Goal: Find specific page/section

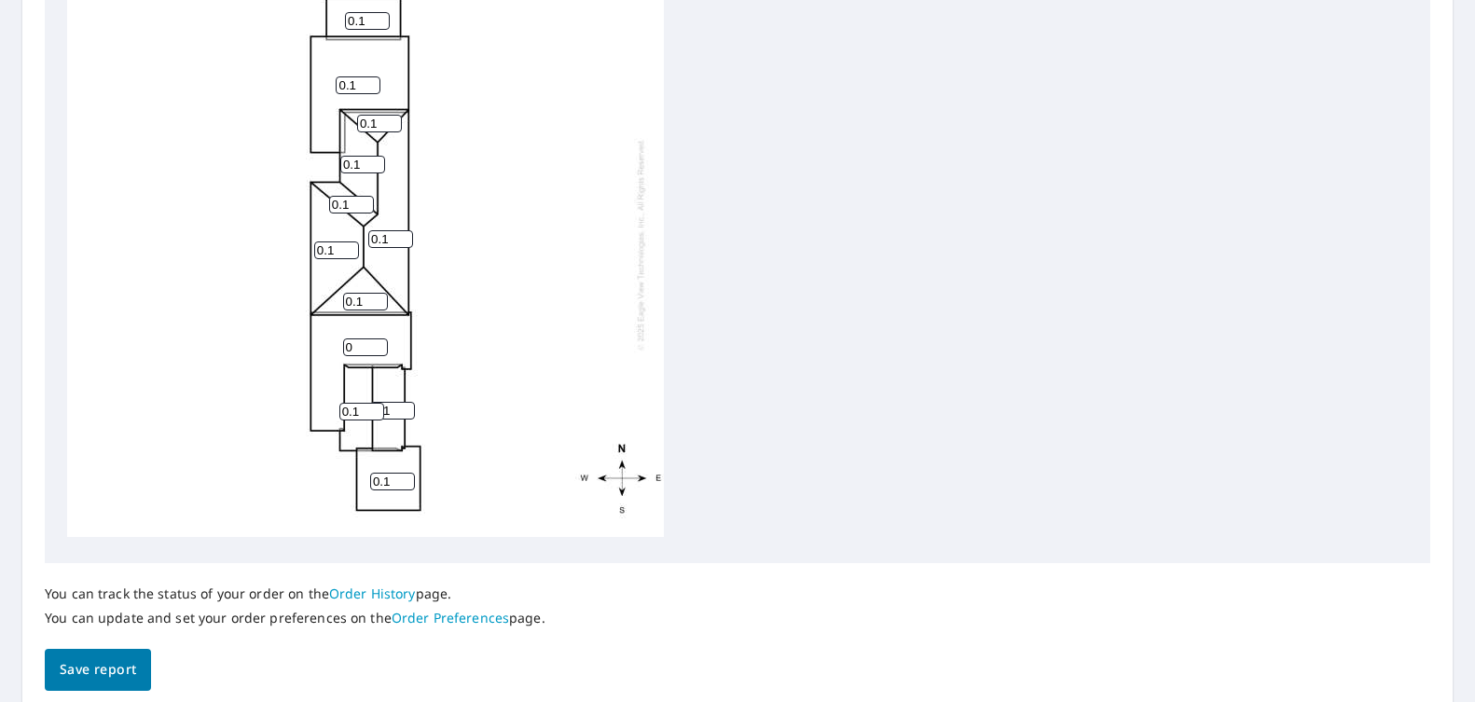
scroll to position [773, 0]
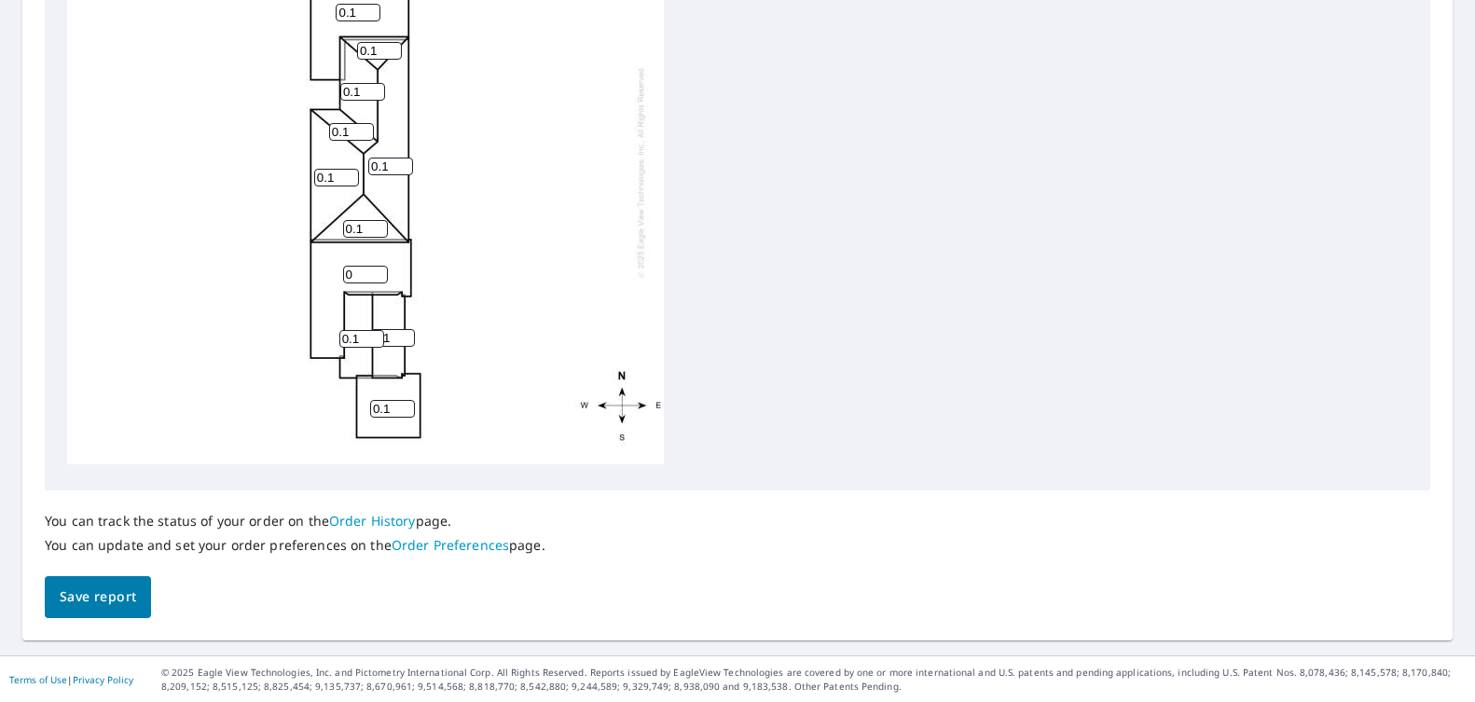
click at [99, 601] on span "Save report" at bounding box center [98, 597] width 76 height 23
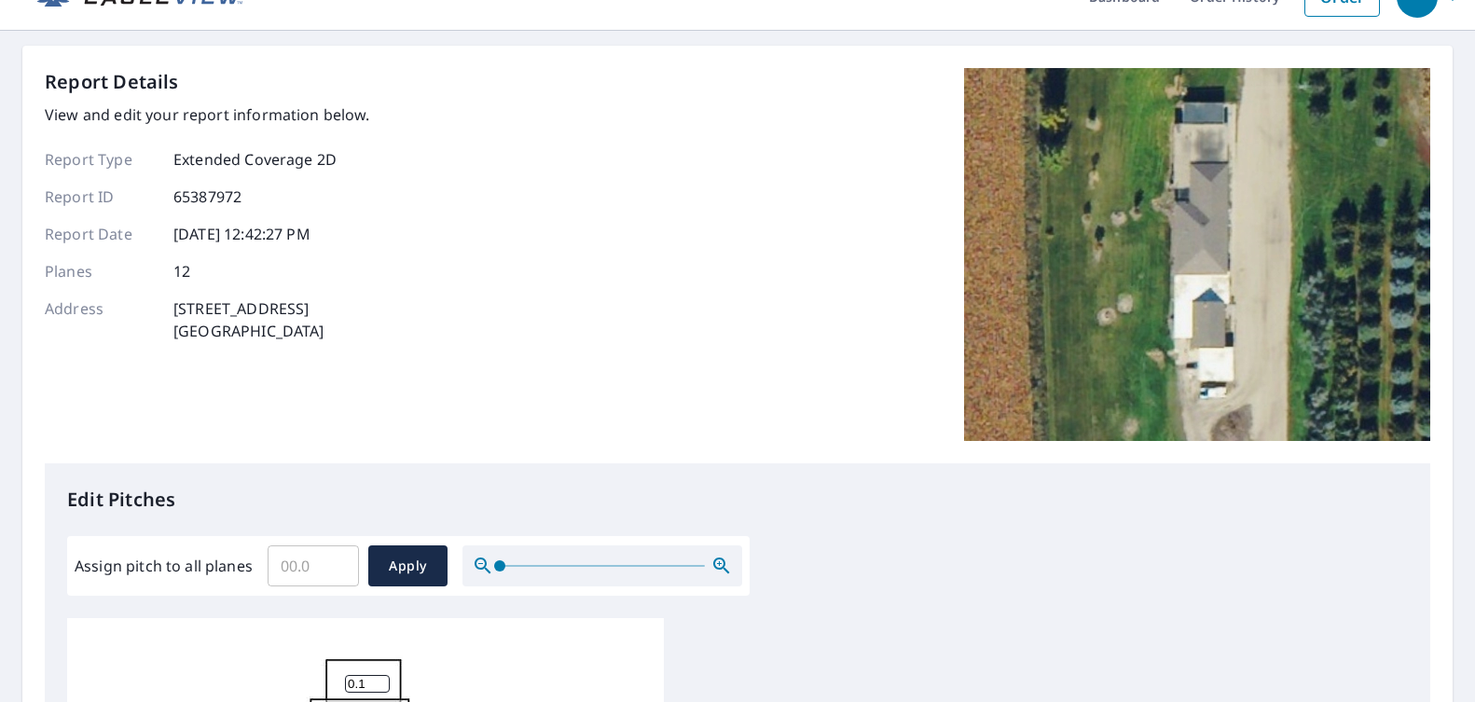
scroll to position [0, 0]
